Goal: Information Seeking & Learning: Learn about a topic

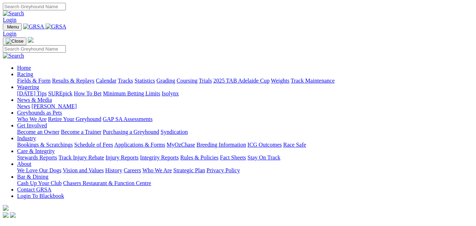
scroll to position [249, 0]
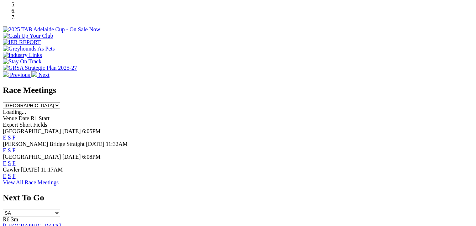
click at [60, 102] on select "[GEOGRAPHIC_DATA] [GEOGRAPHIC_DATA] [GEOGRAPHIC_DATA] [GEOGRAPHIC_DATA] [GEOGRA…" at bounding box center [31, 105] width 57 height 7
select select "VIC"
click at [60, 102] on select "[GEOGRAPHIC_DATA] [GEOGRAPHIC_DATA] [GEOGRAPHIC_DATA] [GEOGRAPHIC_DATA] [GEOGRA…" at bounding box center [31, 105] width 57 height 7
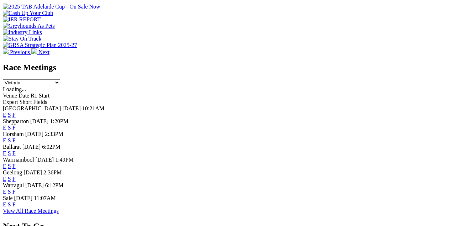
scroll to position [285, 0]
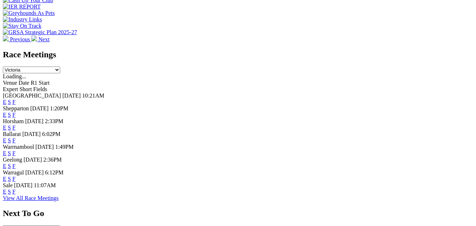
click at [16, 163] on link "F" at bounding box center [13, 166] width 3 height 6
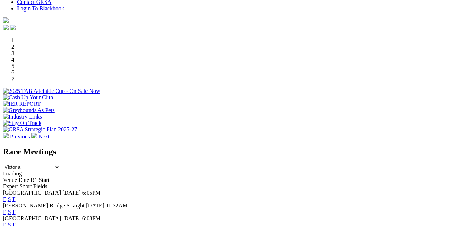
scroll to position [179, 0]
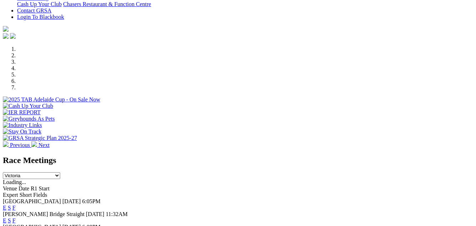
click at [60, 172] on select "South Australia New South Wales Northern Territory Queensland Tasmania Victoria…" at bounding box center [31, 175] width 57 height 7
select select "NSW"
click at [60, 172] on select "[GEOGRAPHIC_DATA] [GEOGRAPHIC_DATA] [GEOGRAPHIC_DATA] [GEOGRAPHIC_DATA] [GEOGRA…" at bounding box center [31, 175] width 57 height 7
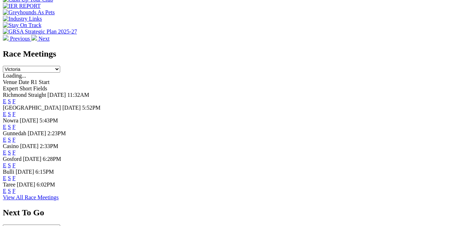
scroll to position [286, 0]
click at [16, 149] on link "F" at bounding box center [13, 152] width 3 height 6
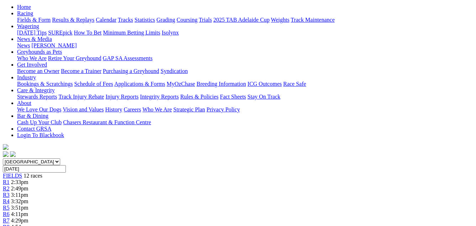
scroll to position [71, 0]
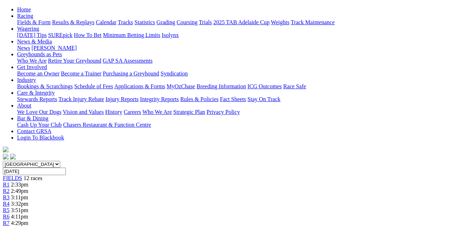
click at [60, 161] on select "[GEOGRAPHIC_DATA] [GEOGRAPHIC_DATA] [GEOGRAPHIC_DATA] [GEOGRAPHIC_DATA] [GEOGRA…" at bounding box center [31, 164] width 57 height 7
select select "WA"
click at [16, 161] on select "South Australia New South Wales Northern Territory Queensland Tasmania Victoria…" at bounding box center [31, 164] width 57 height 7
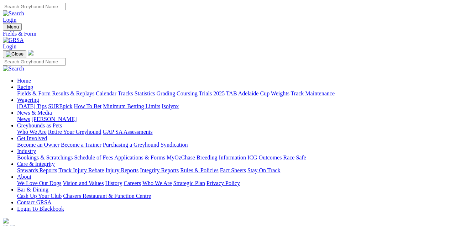
select select "VIC"
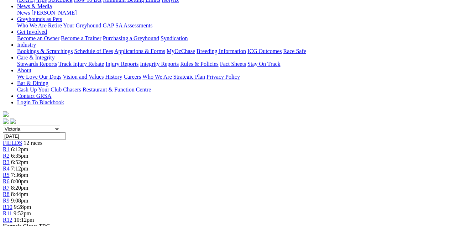
scroll to position [107, 0]
